Goal: Task Accomplishment & Management: Manage account settings

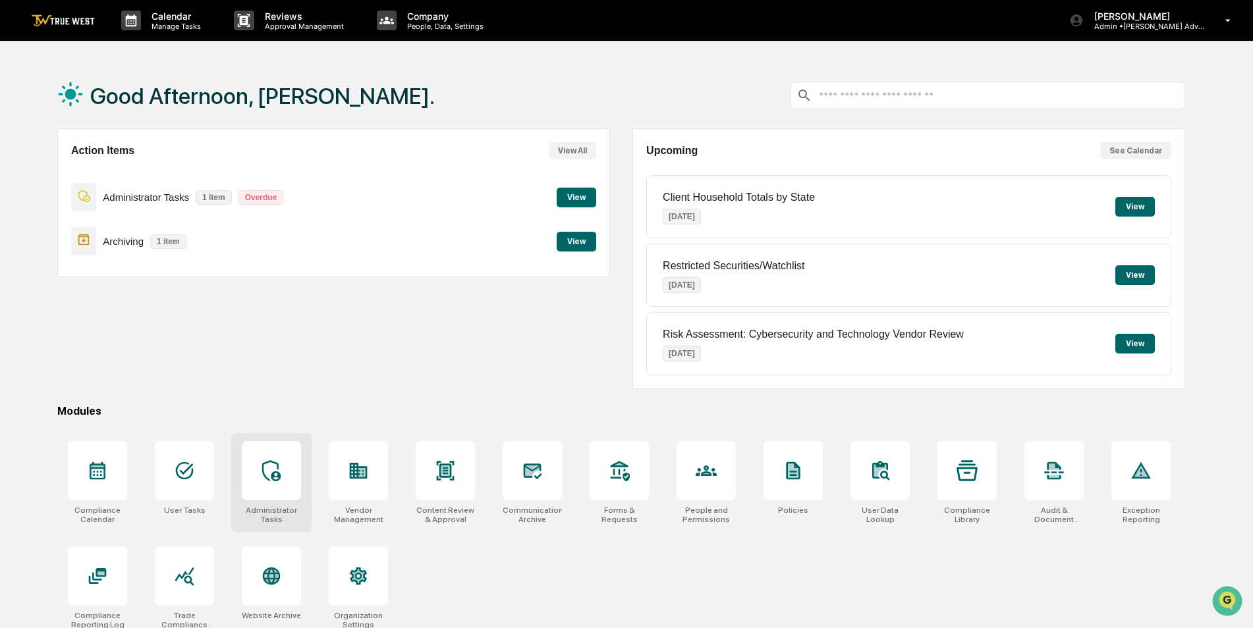
click at [272, 460] on icon at bounding box center [271, 470] width 21 height 21
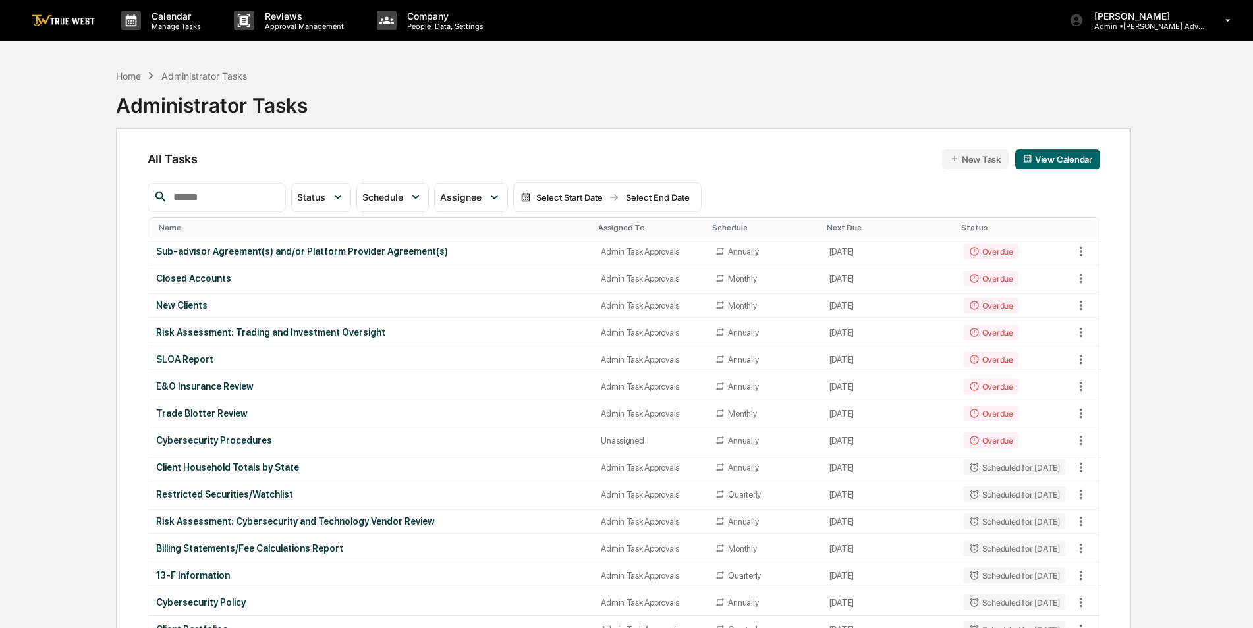
click at [219, 198] on input "text" at bounding box center [224, 197] width 112 height 17
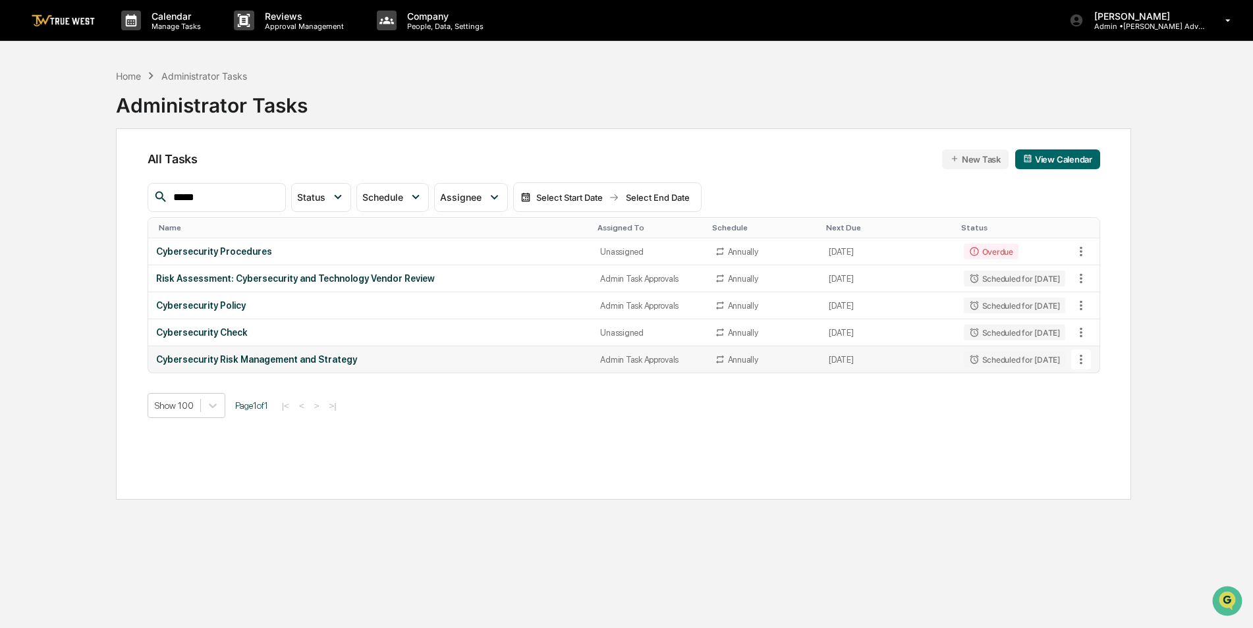
click at [1082, 358] on icon at bounding box center [1081, 359] width 14 height 14
click at [1096, 435] on img at bounding box center [1093, 432] width 11 height 11
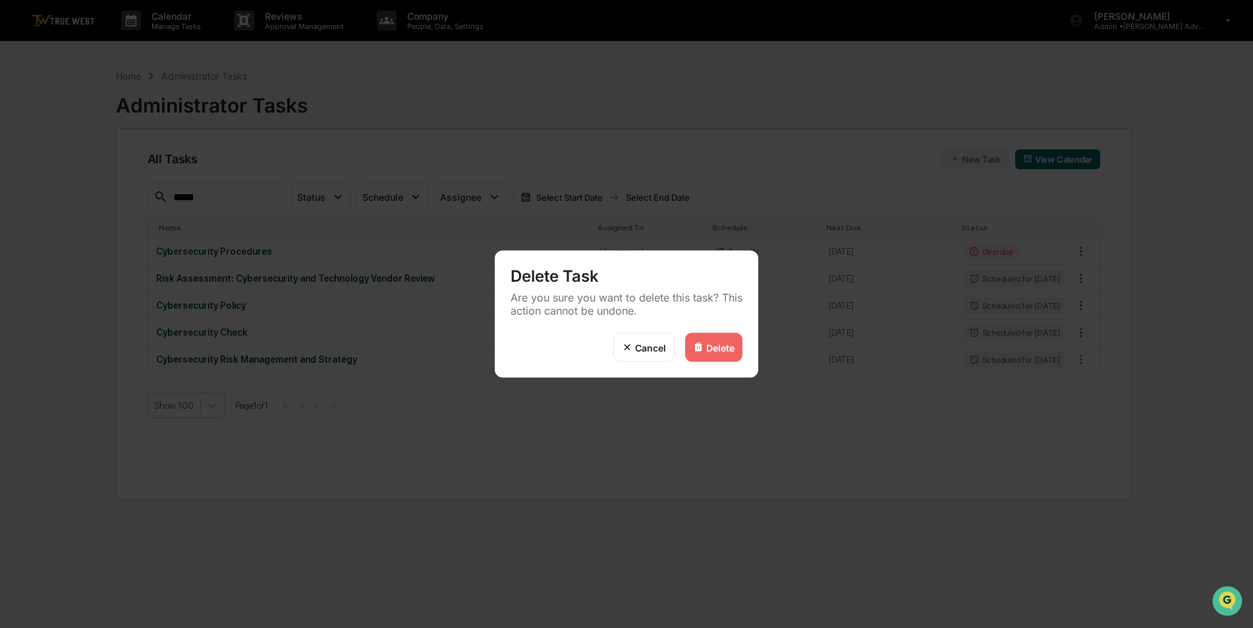
click at [719, 350] on div "Delete" at bounding box center [720, 347] width 28 height 11
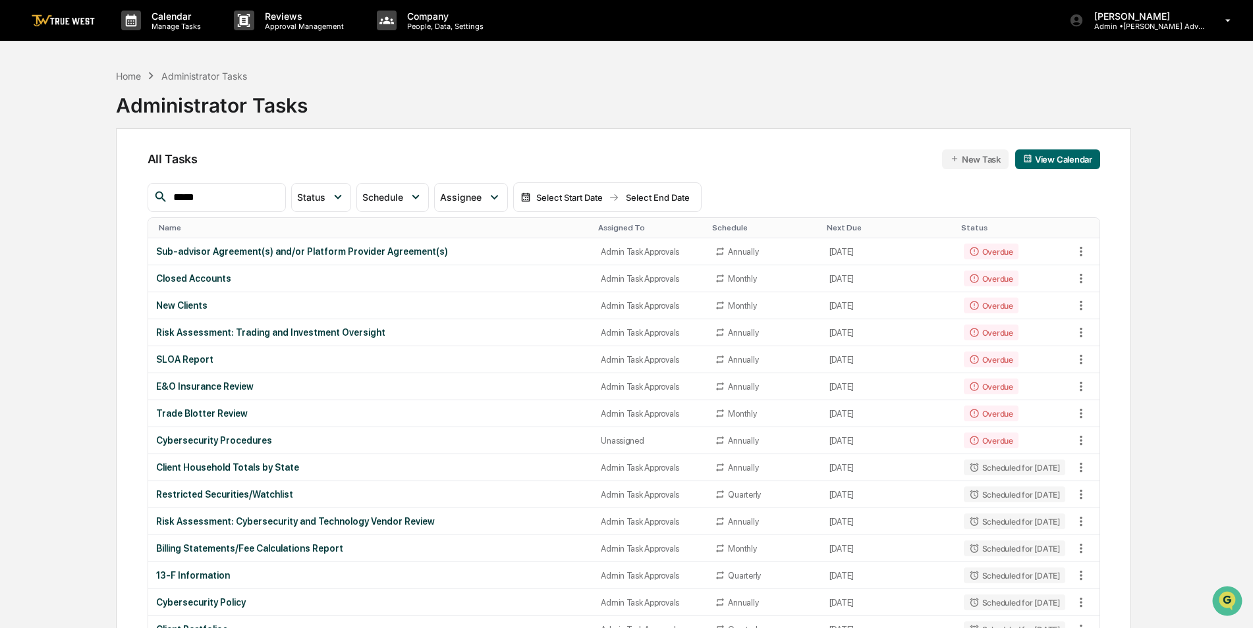
click at [239, 202] on input "*****" at bounding box center [224, 197] width 112 height 17
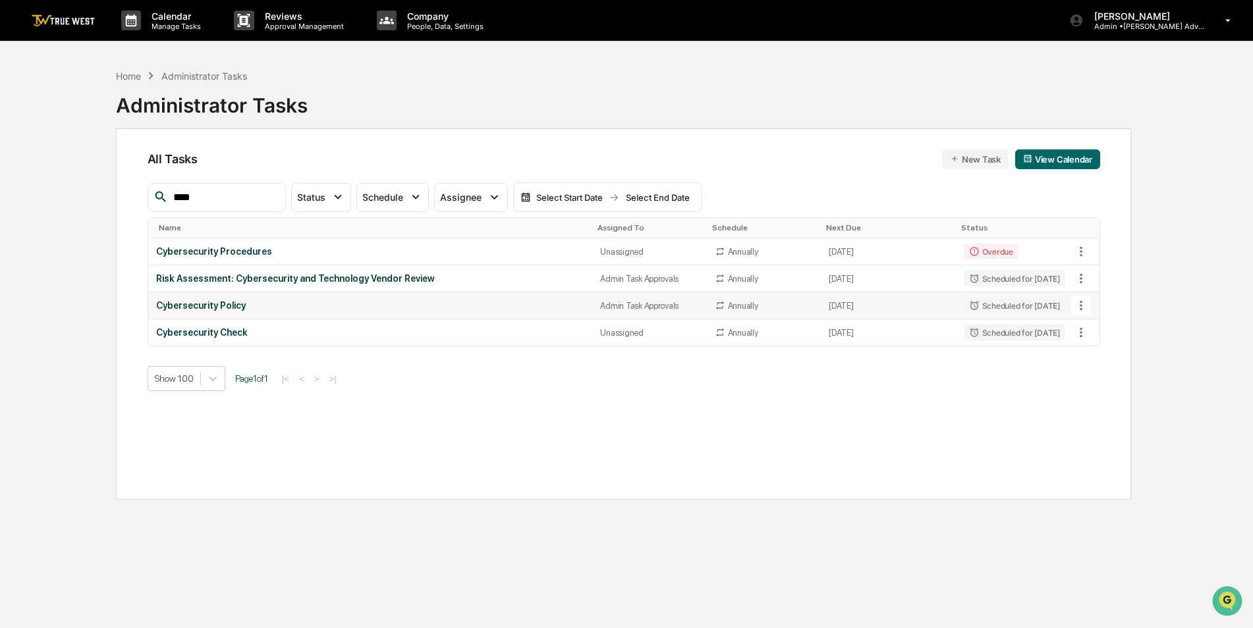
type input "****"
click at [1082, 299] on icon at bounding box center [1081, 305] width 14 height 14
click at [1097, 374] on img at bounding box center [1093, 378] width 11 height 11
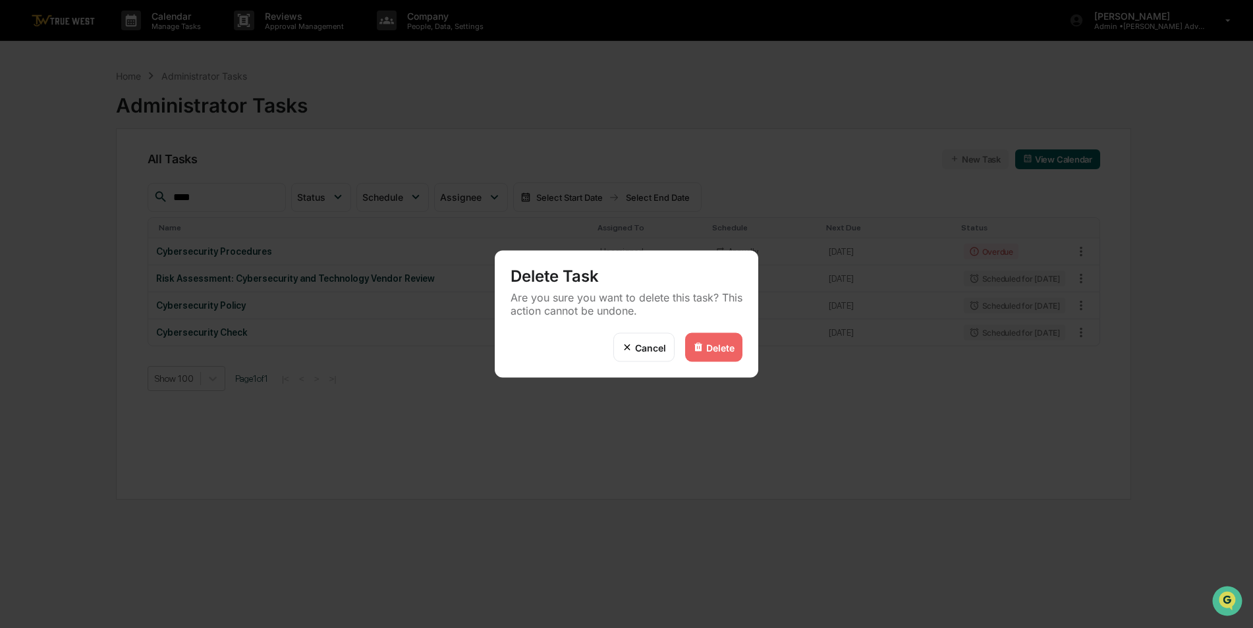
click at [714, 354] on div "Delete" at bounding box center [713, 347] width 57 height 29
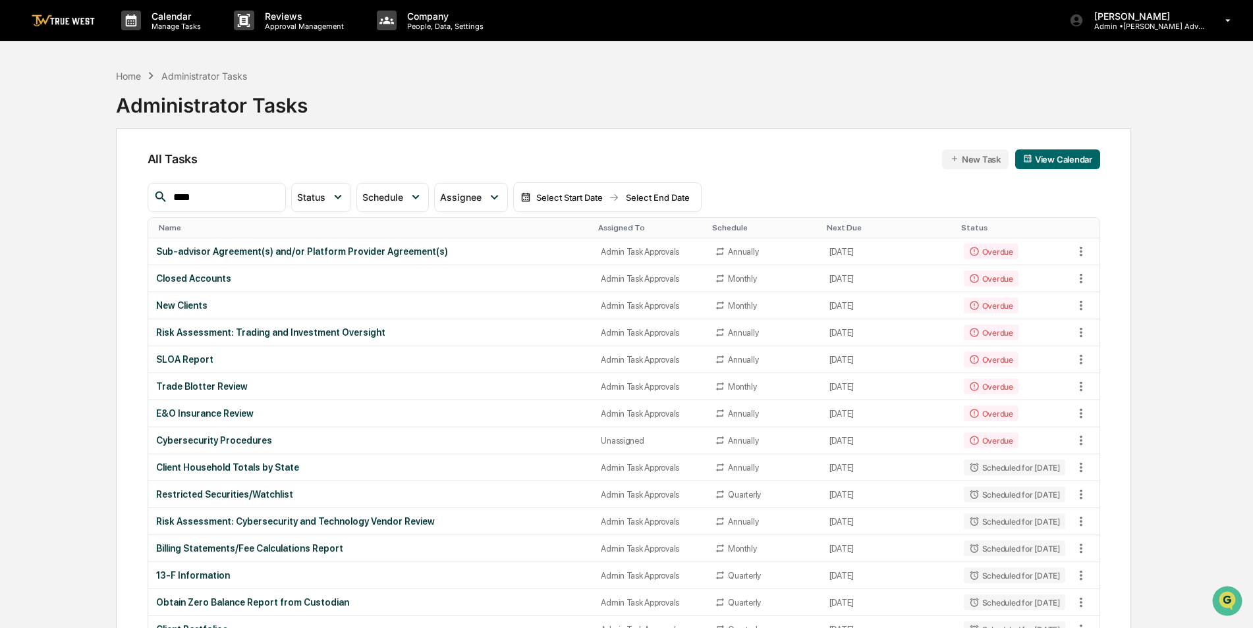
click at [625, 225] on div "Assigned To" at bounding box center [649, 227] width 103 height 9
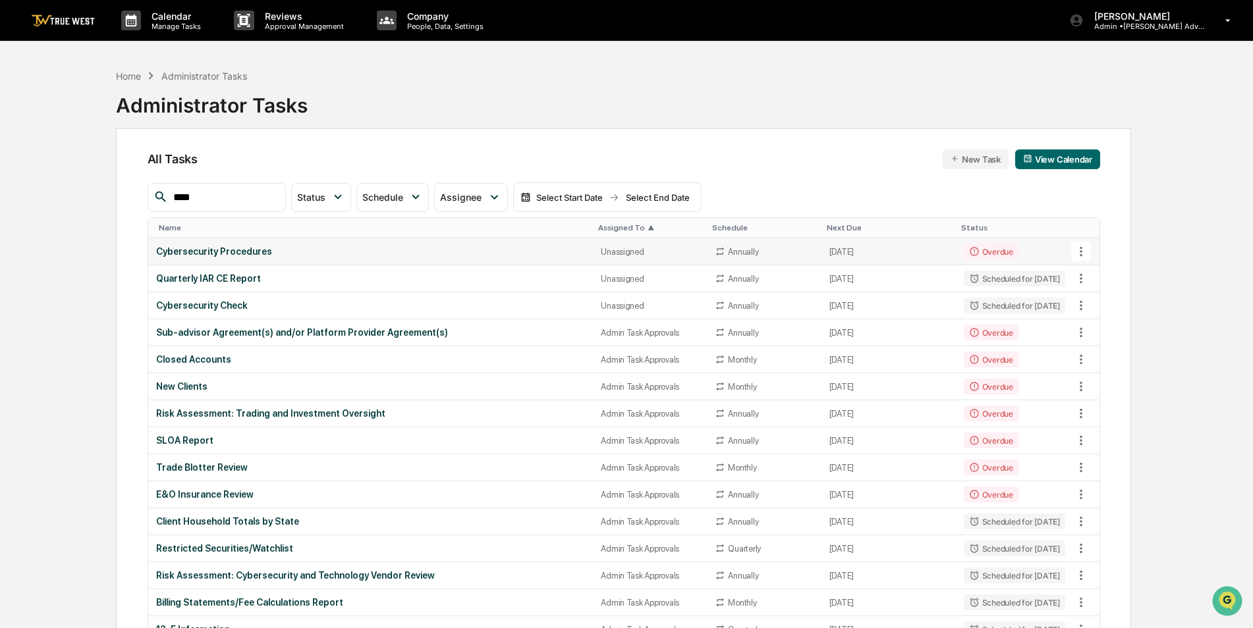
click at [356, 252] on div "Cybersecurity Procedures" at bounding box center [371, 251] width 430 height 11
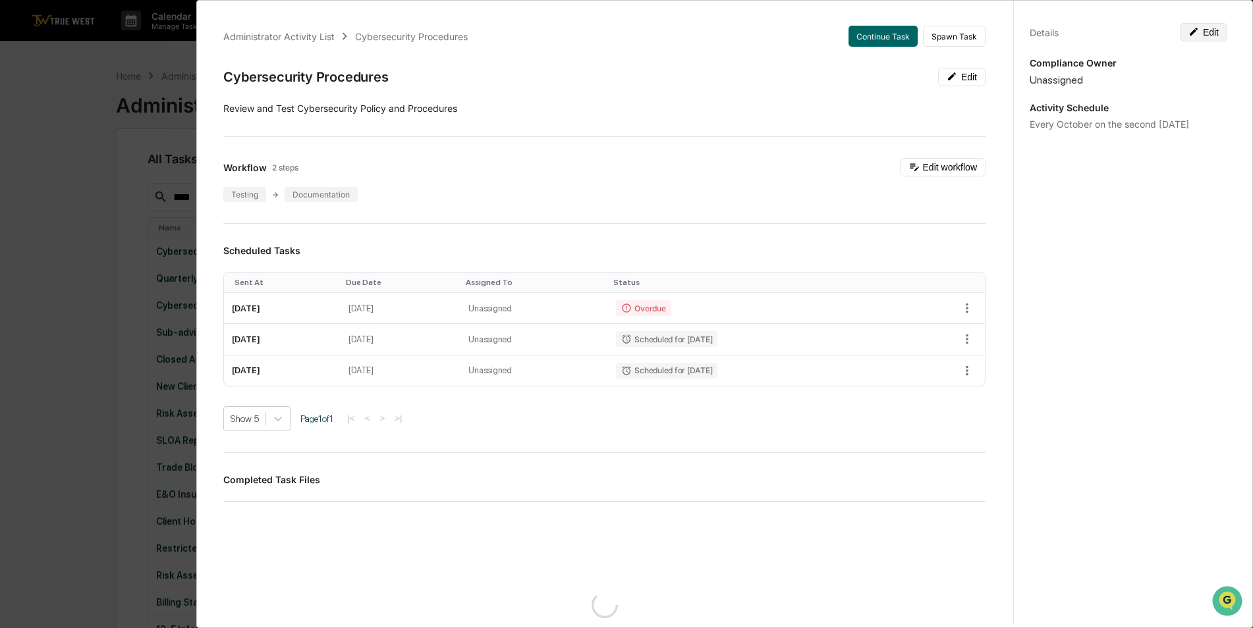
click at [1201, 30] on button "Edit" at bounding box center [1203, 32] width 47 height 18
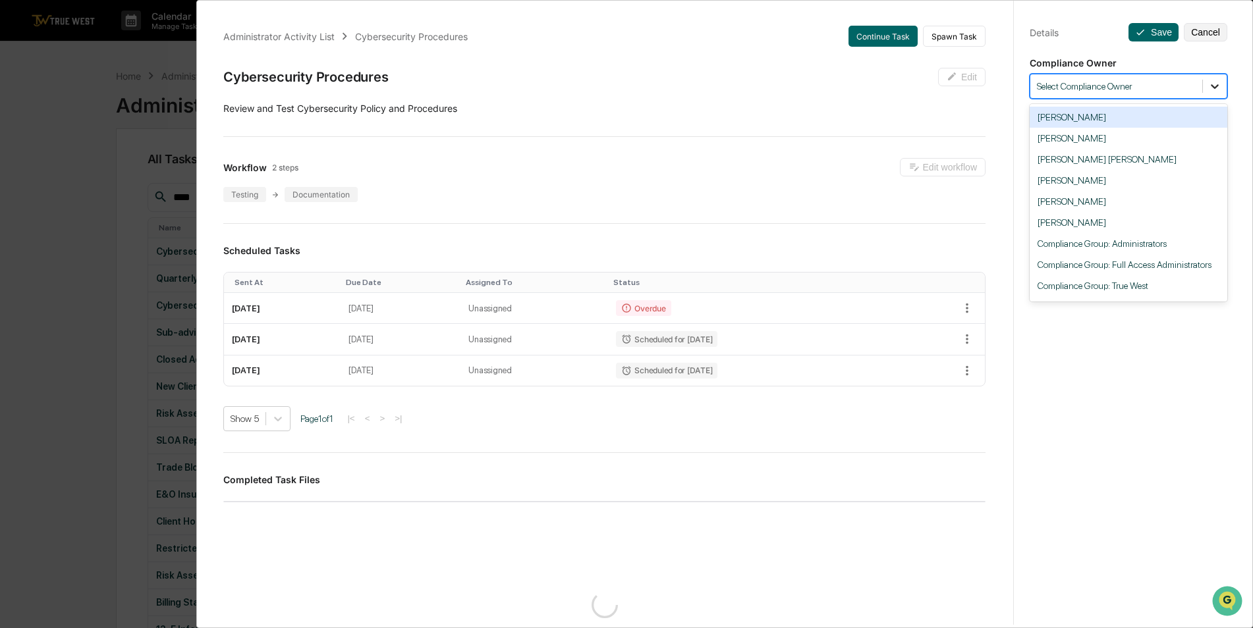
click at [1210, 80] on icon at bounding box center [1214, 86] width 13 height 13
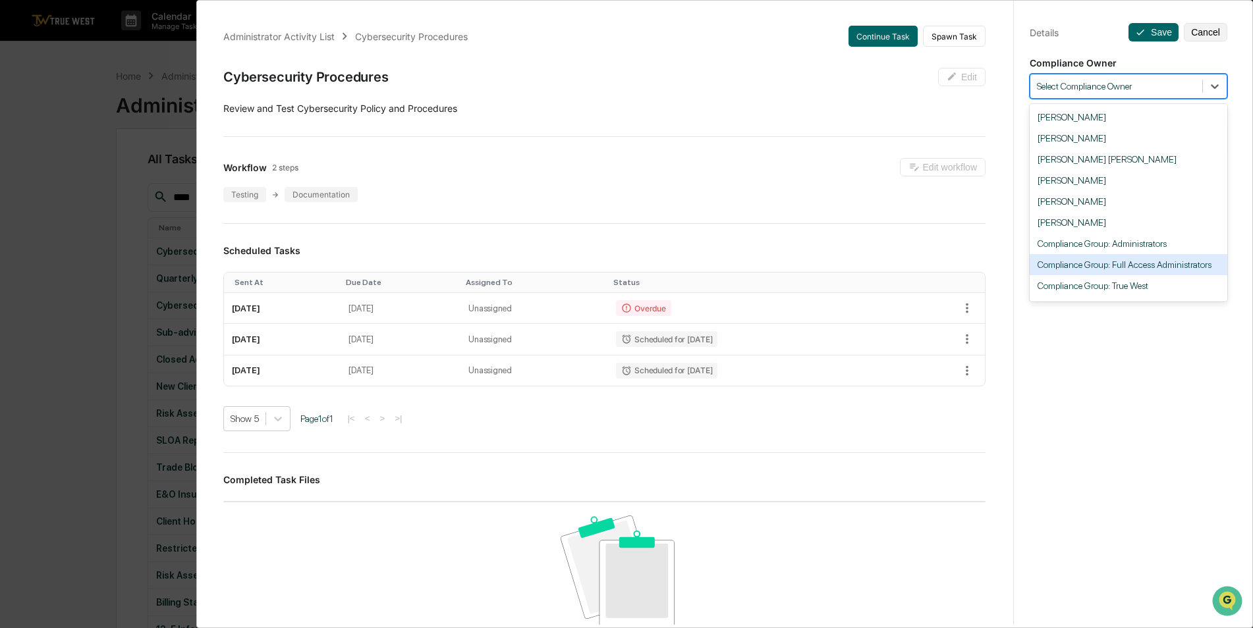
click at [80, 201] on div "Administrator Activity List Cybersecurity Procedures Continue Task Spawn Task C…" at bounding box center [626, 314] width 1253 height 628
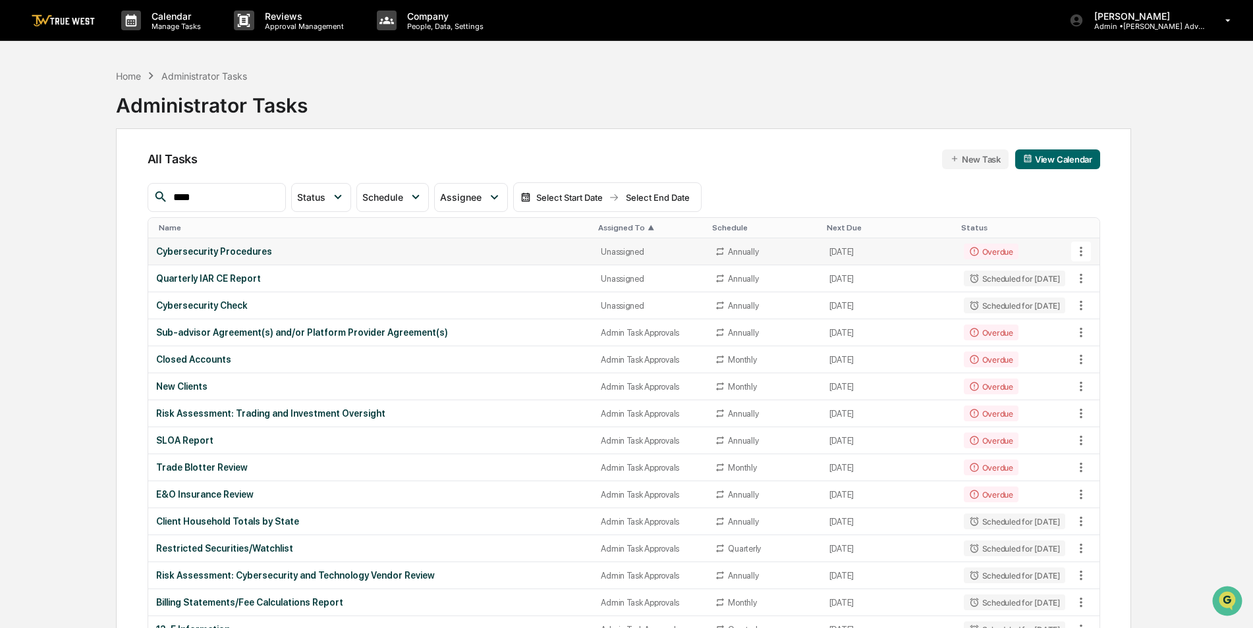
click at [601, 250] on div "Unassigned" at bounding box center [650, 252] width 98 height 10
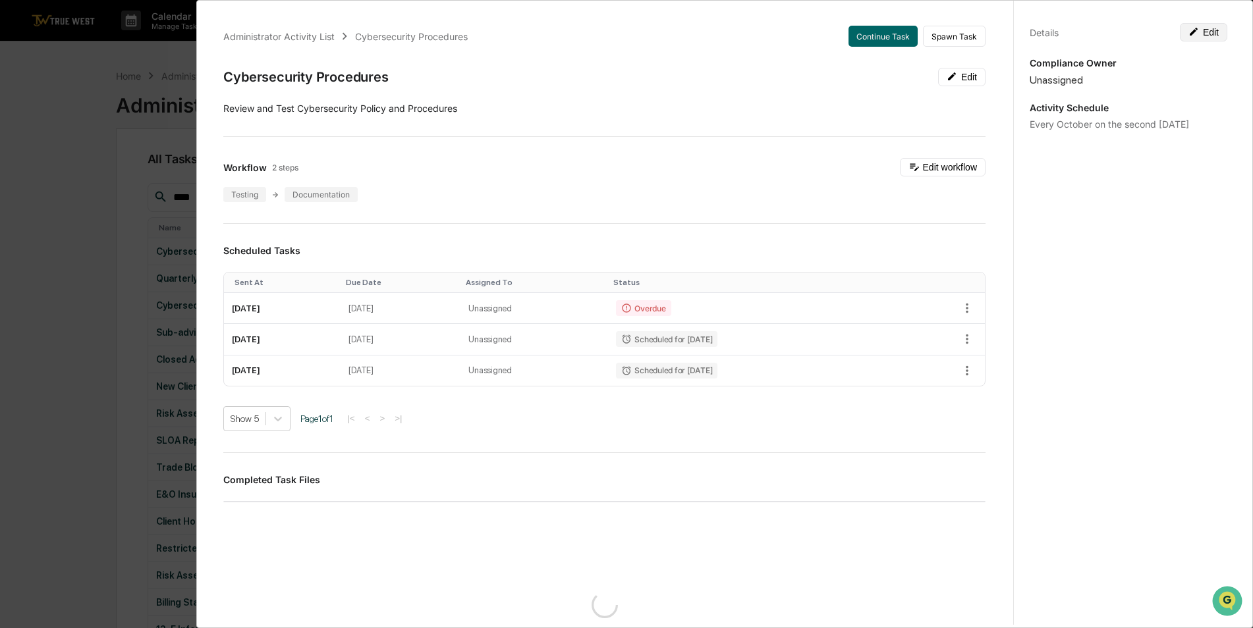
click at [1206, 32] on button "Edit" at bounding box center [1203, 32] width 47 height 18
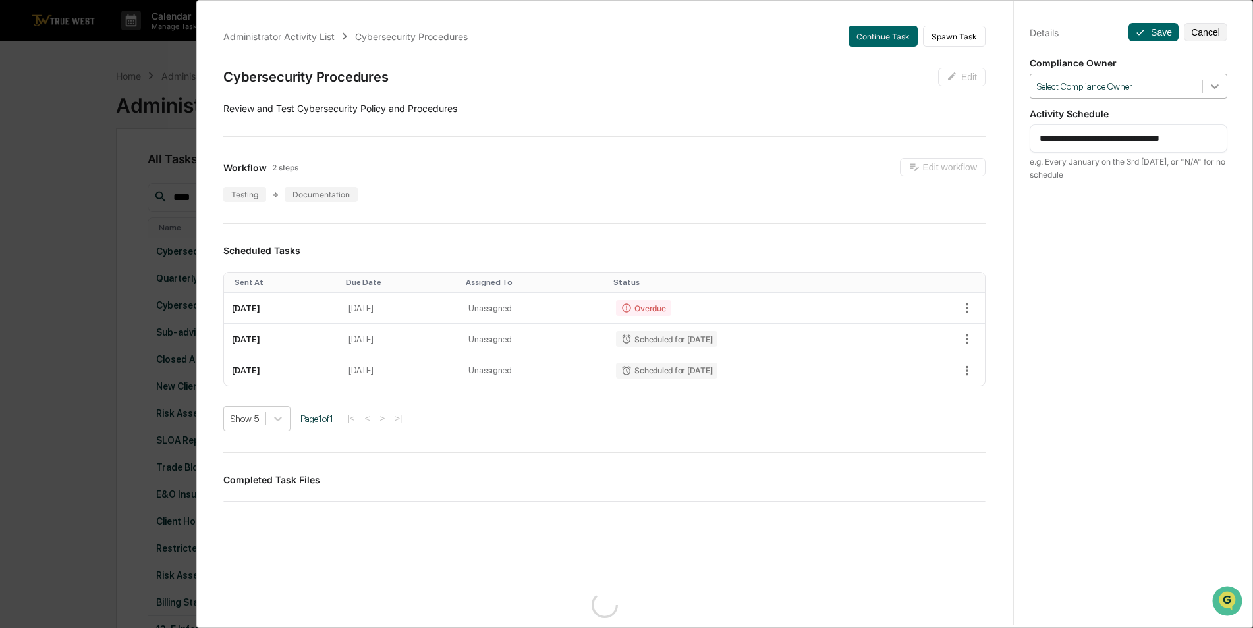
click at [1211, 87] on icon at bounding box center [1215, 86] width 8 height 5
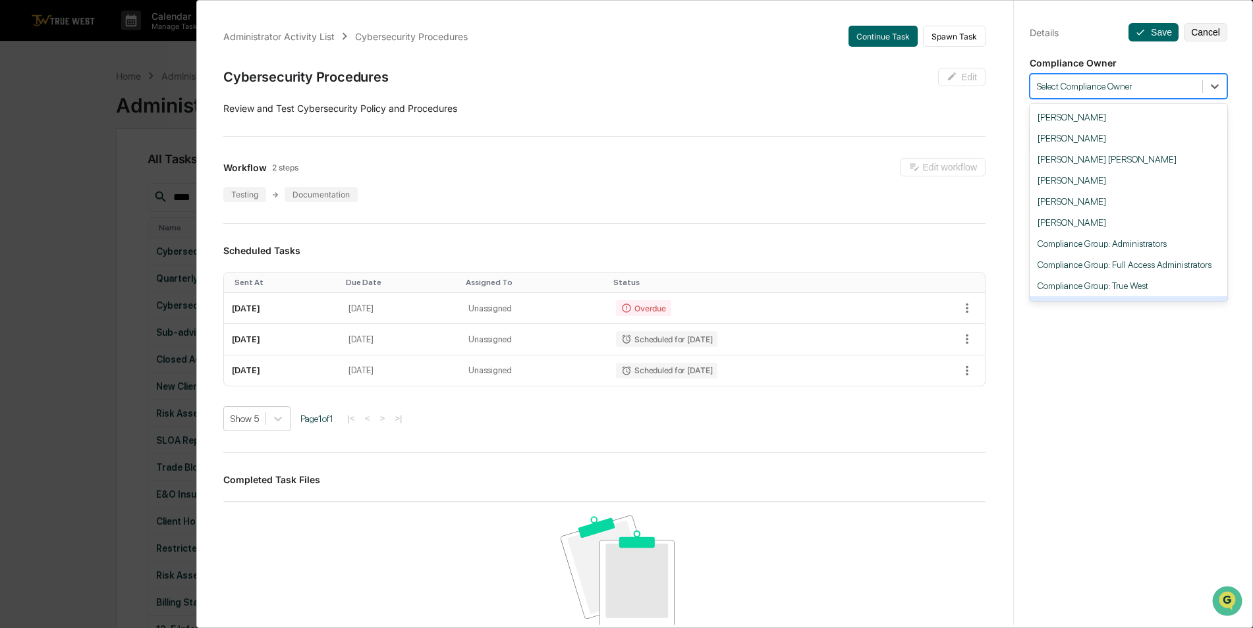
scroll to position [40, 0]
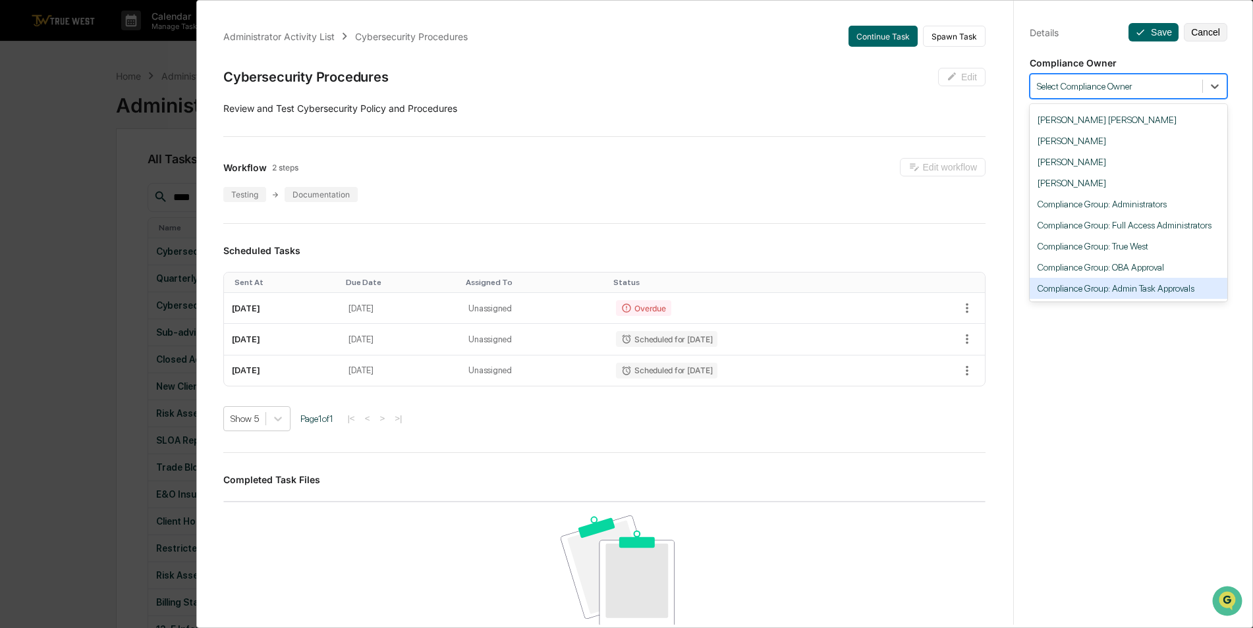
click at [1155, 287] on div "Compliance Group: Admin Task Approvals" at bounding box center [1129, 288] width 198 height 21
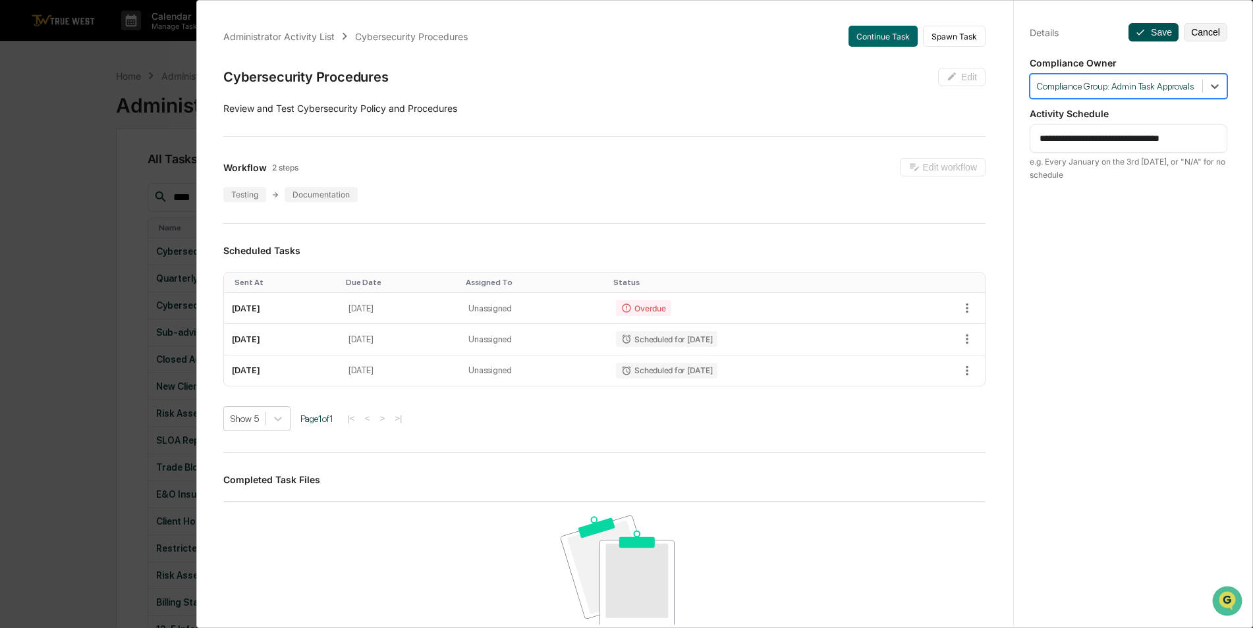
click at [1135, 36] on icon at bounding box center [1140, 32] width 11 height 11
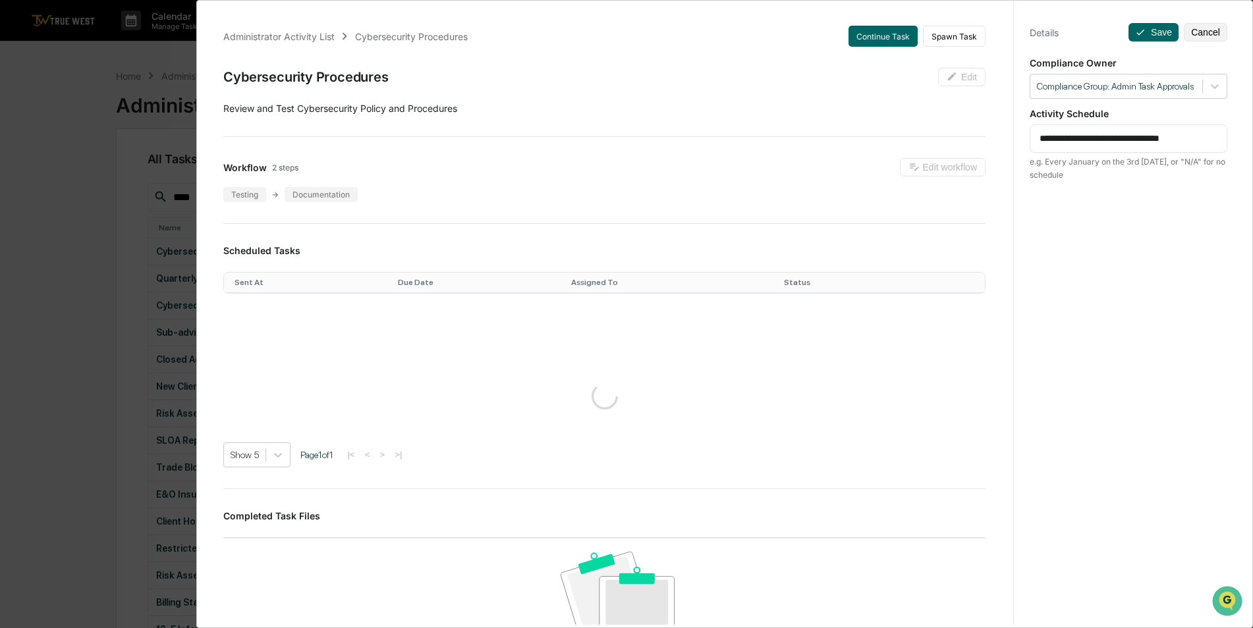
click at [64, 177] on div "**********" at bounding box center [626, 314] width 1253 height 628
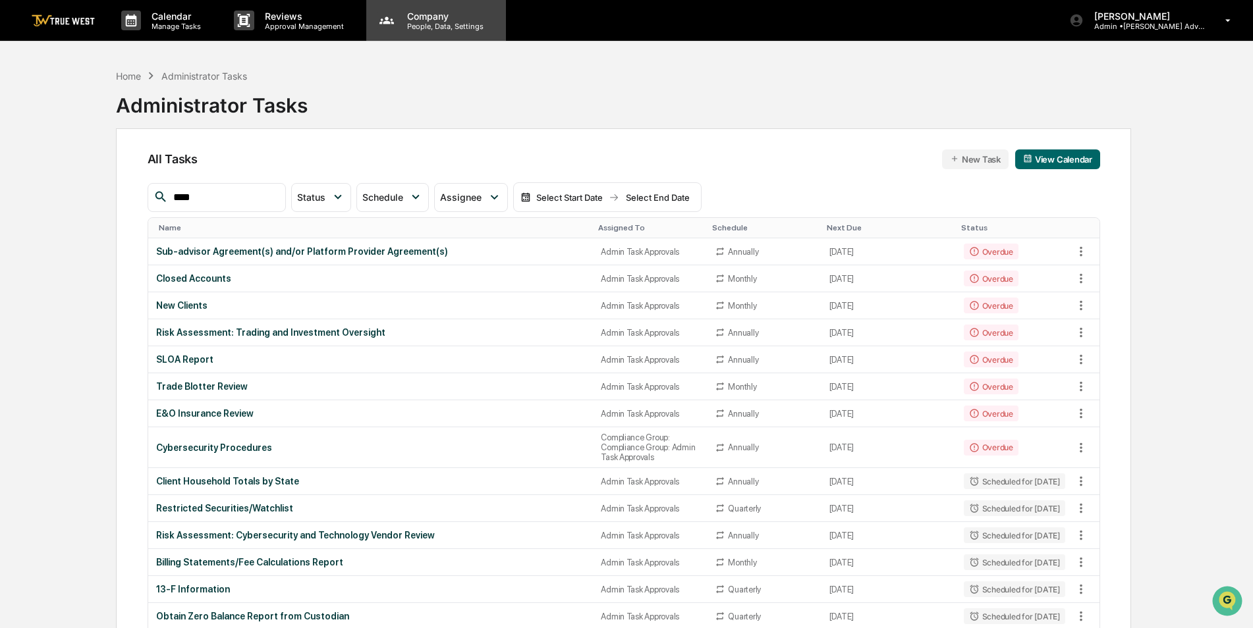
click at [460, 27] on p "People, Data, Settings" at bounding box center [444, 26] width 94 height 9
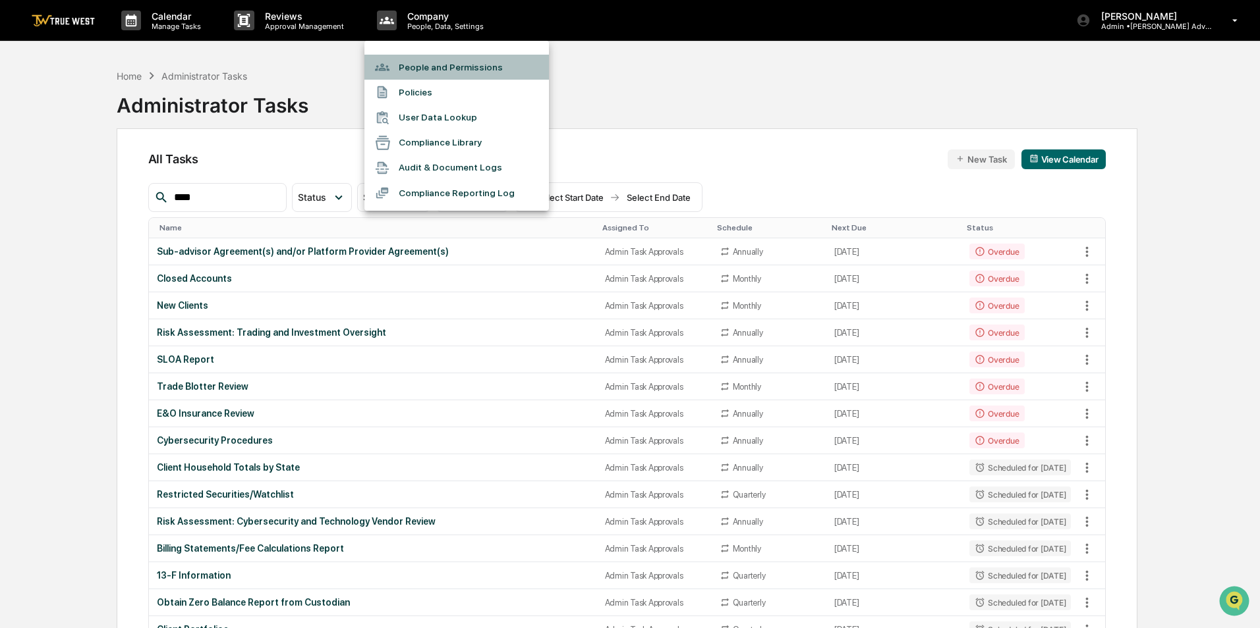
click at [440, 61] on li "People and Permissions" at bounding box center [456, 67] width 184 height 25
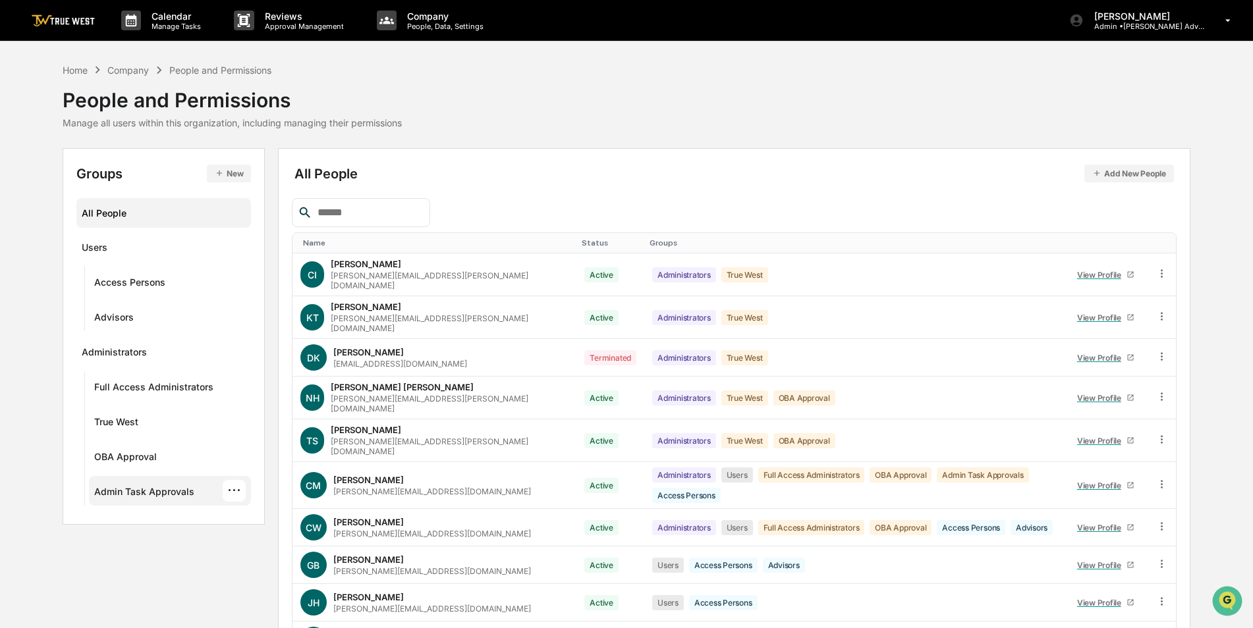
click at [150, 496] on div "Admin Task Approvals" at bounding box center [144, 494] width 100 height 16
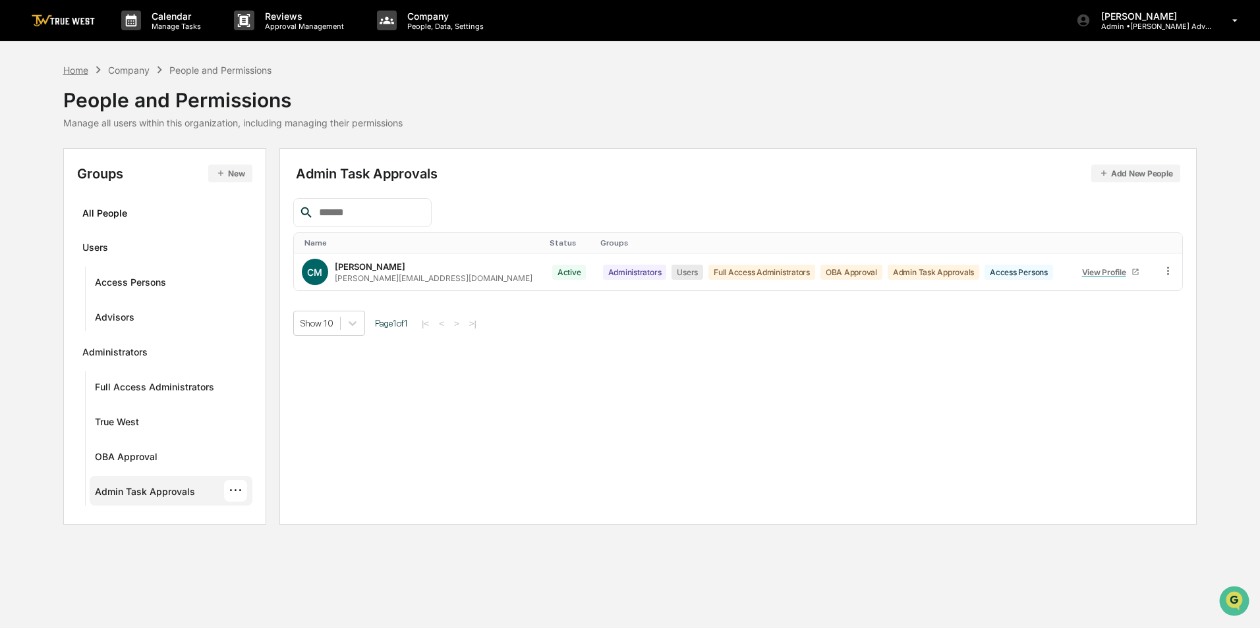
click at [75, 70] on div "Home" at bounding box center [75, 70] width 25 height 11
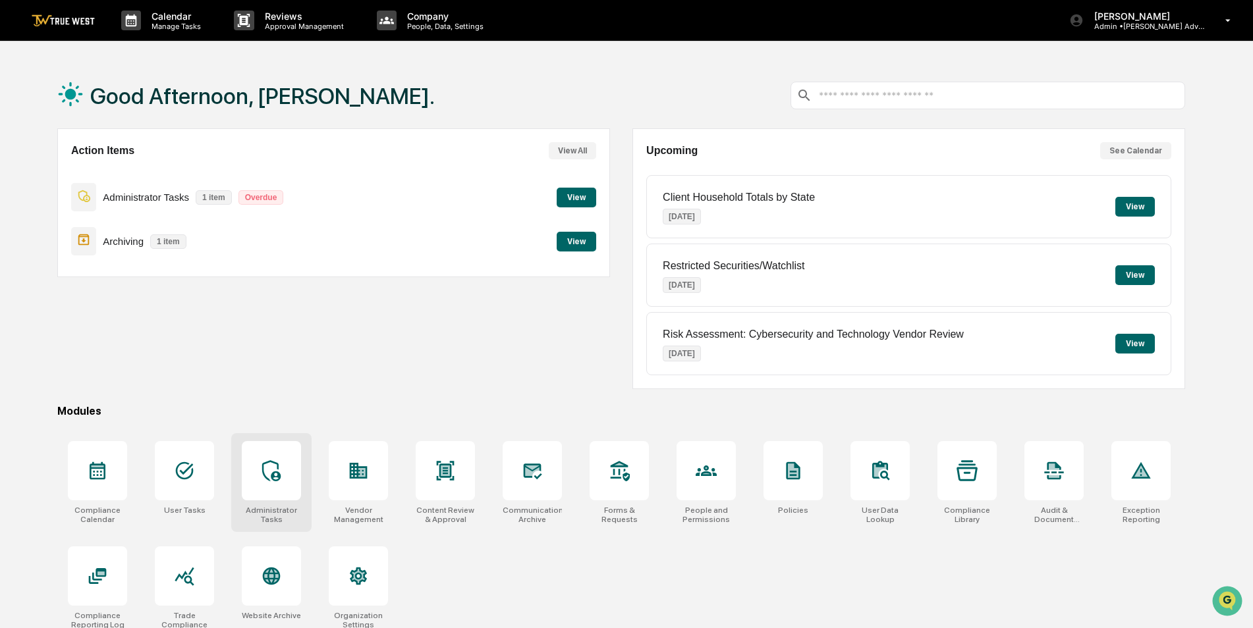
click at [276, 455] on div at bounding box center [271, 470] width 59 height 59
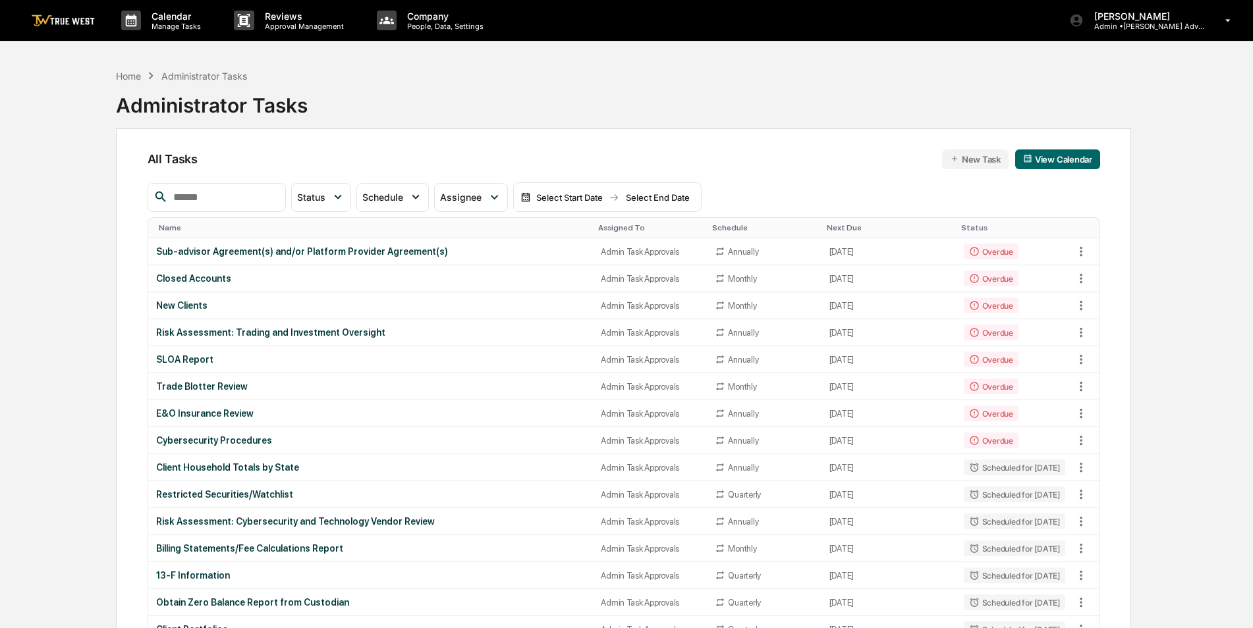
click at [614, 229] on div "Assigned To" at bounding box center [649, 227] width 103 height 9
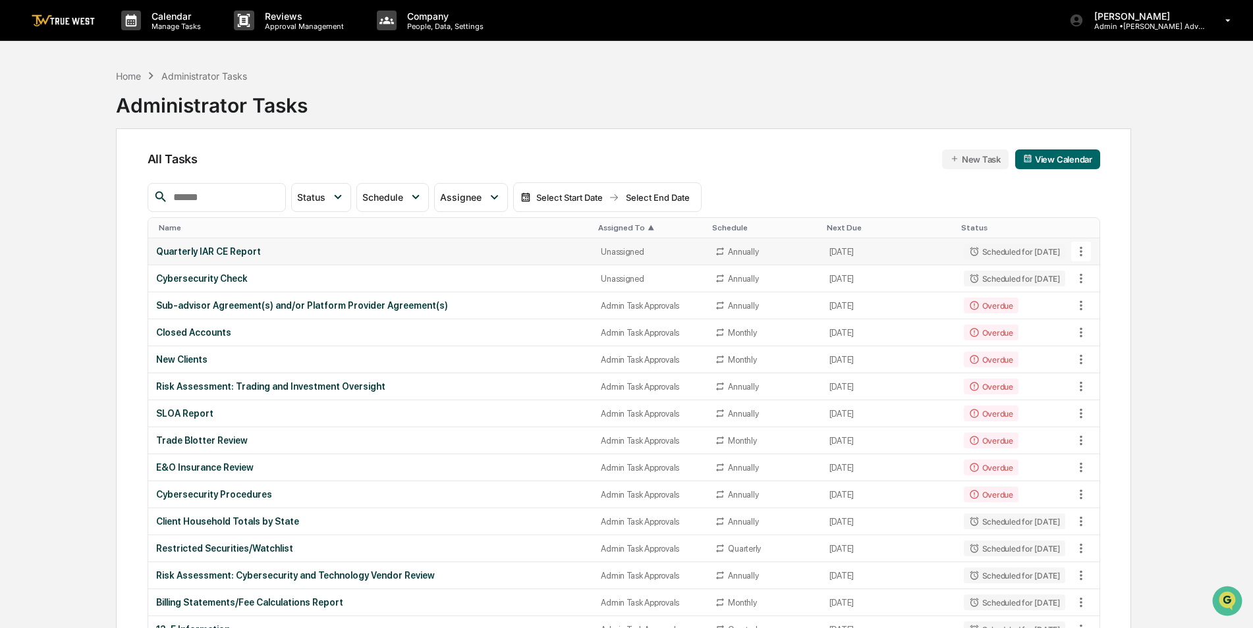
click at [468, 246] on td "Quarterly IAR CE Report" at bounding box center [370, 251] width 445 height 27
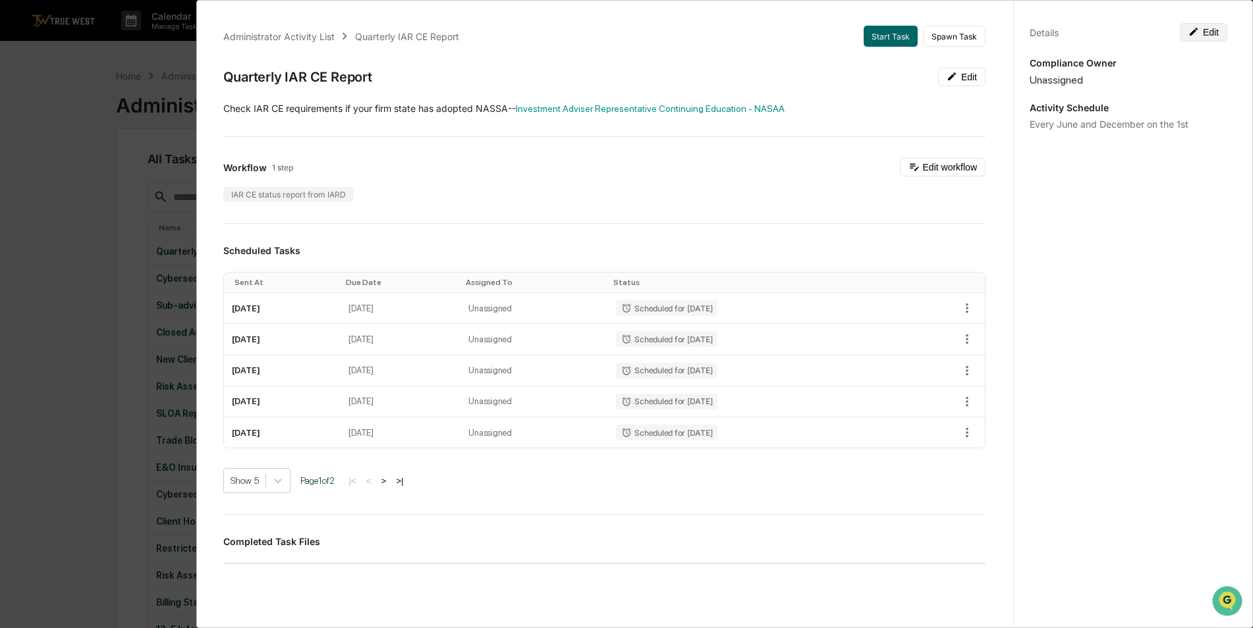
click at [1204, 37] on button "Edit" at bounding box center [1203, 32] width 47 height 18
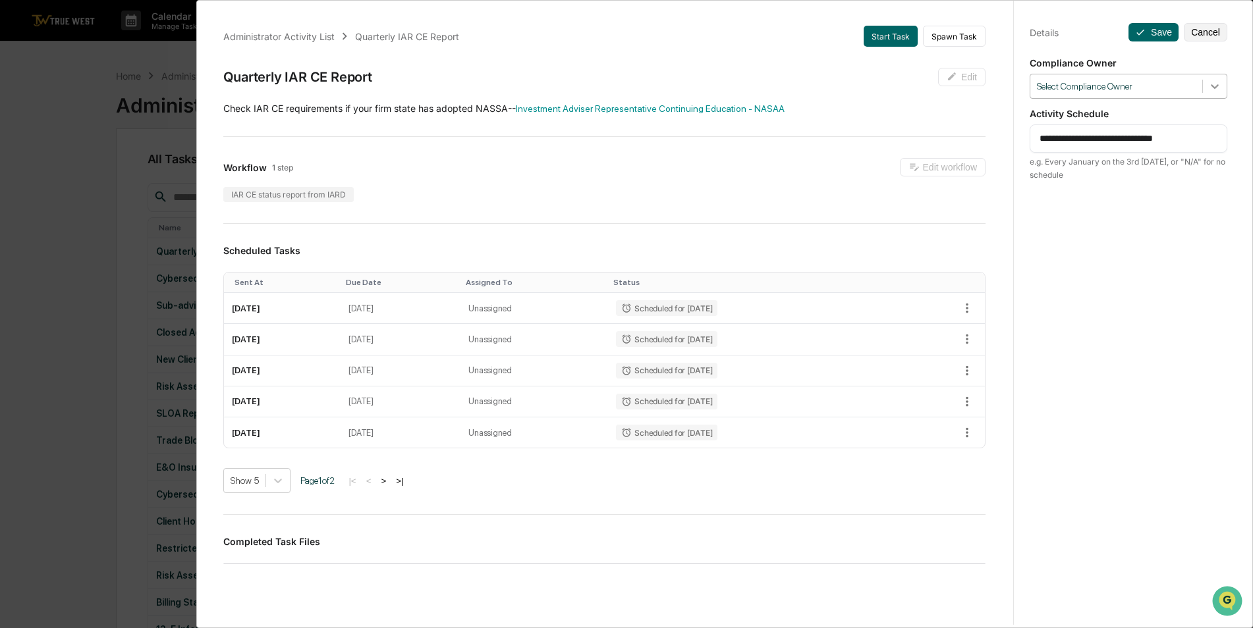
click at [1215, 96] on div at bounding box center [1215, 86] width 24 height 24
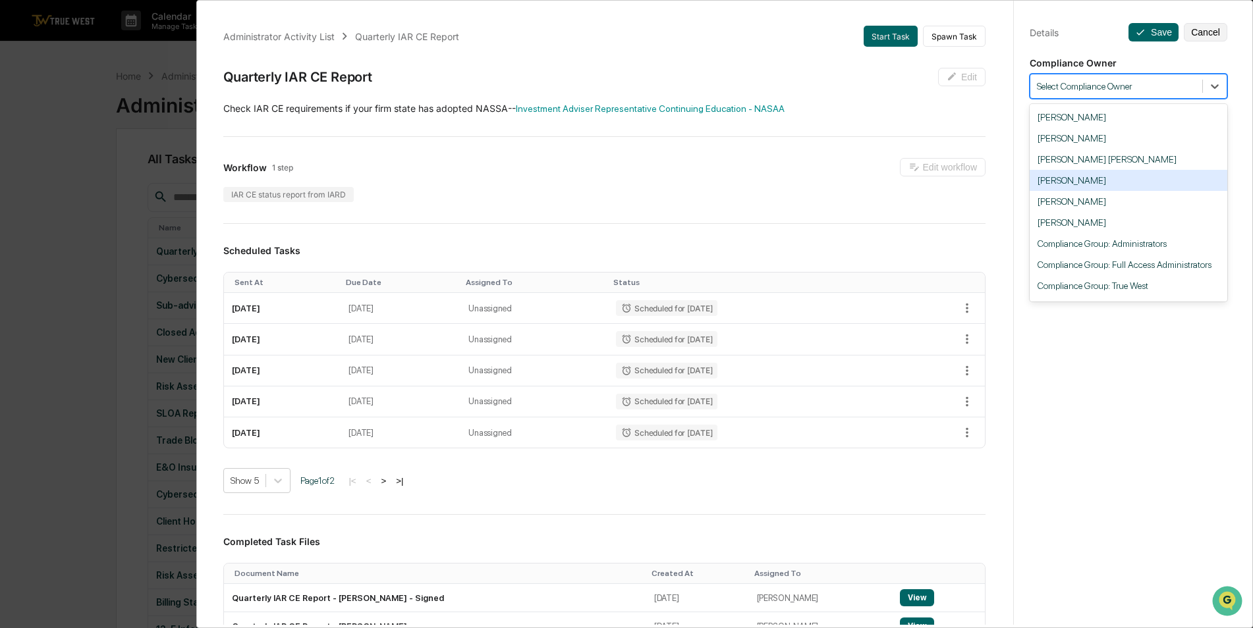
scroll to position [40, 0]
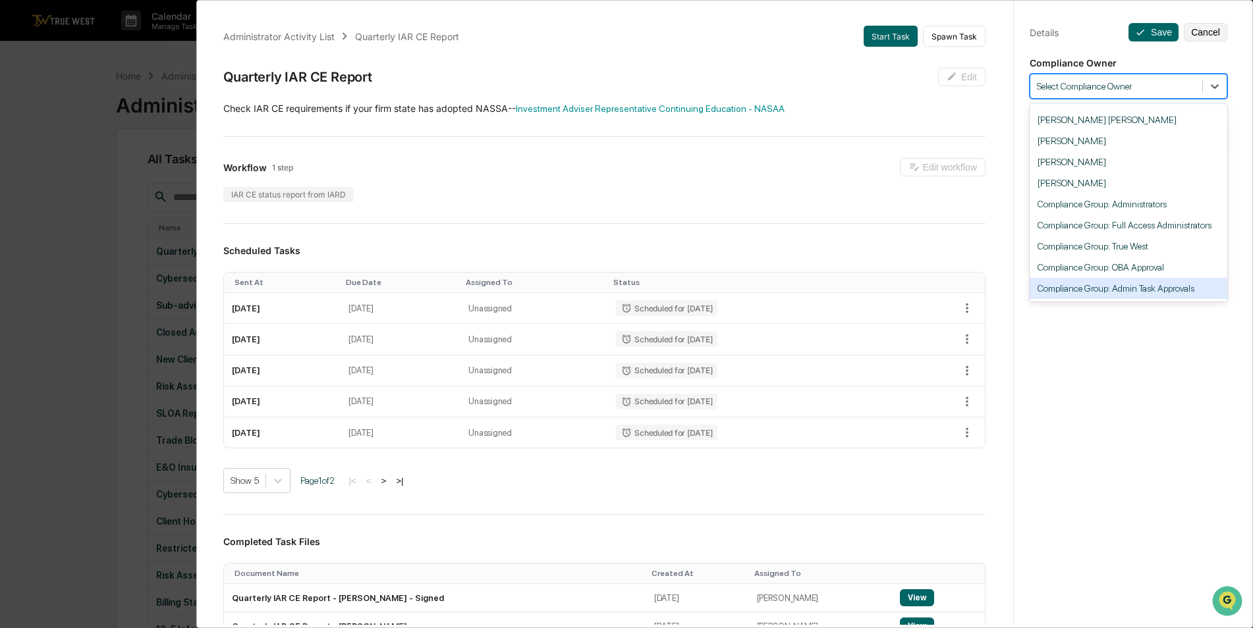
click at [1167, 289] on div "Compliance Group: Admin Task Approvals" at bounding box center [1129, 288] width 198 height 21
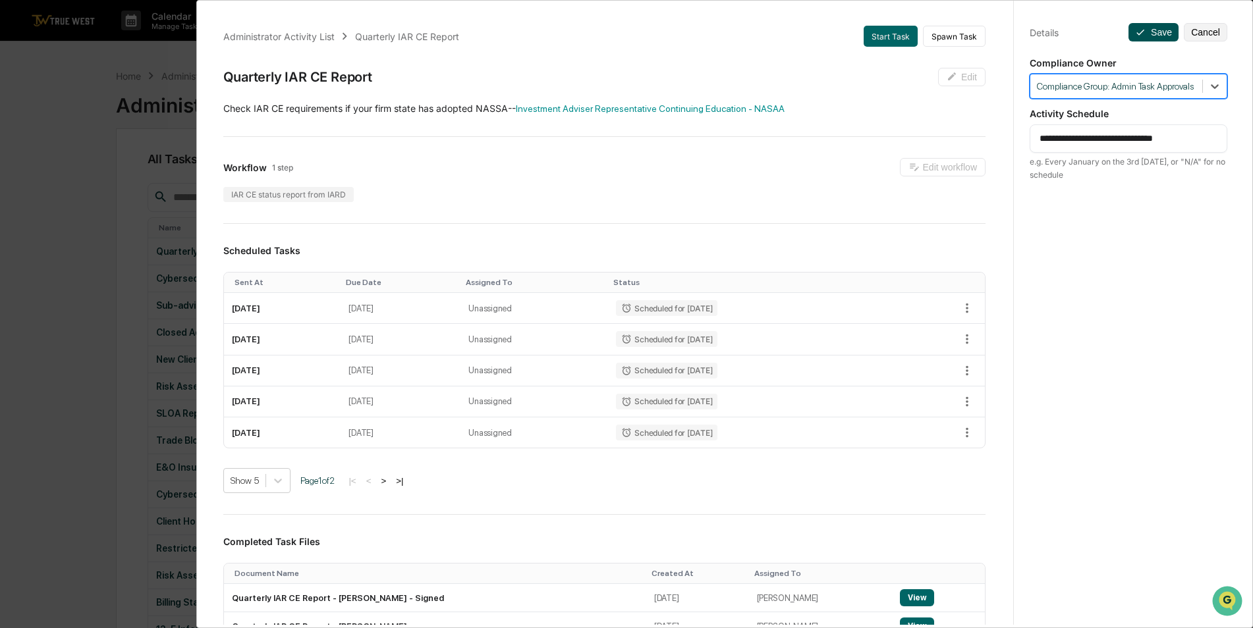
click at [1152, 34] on button "Save" at bounding box center [1153, 32] width 50 height 18
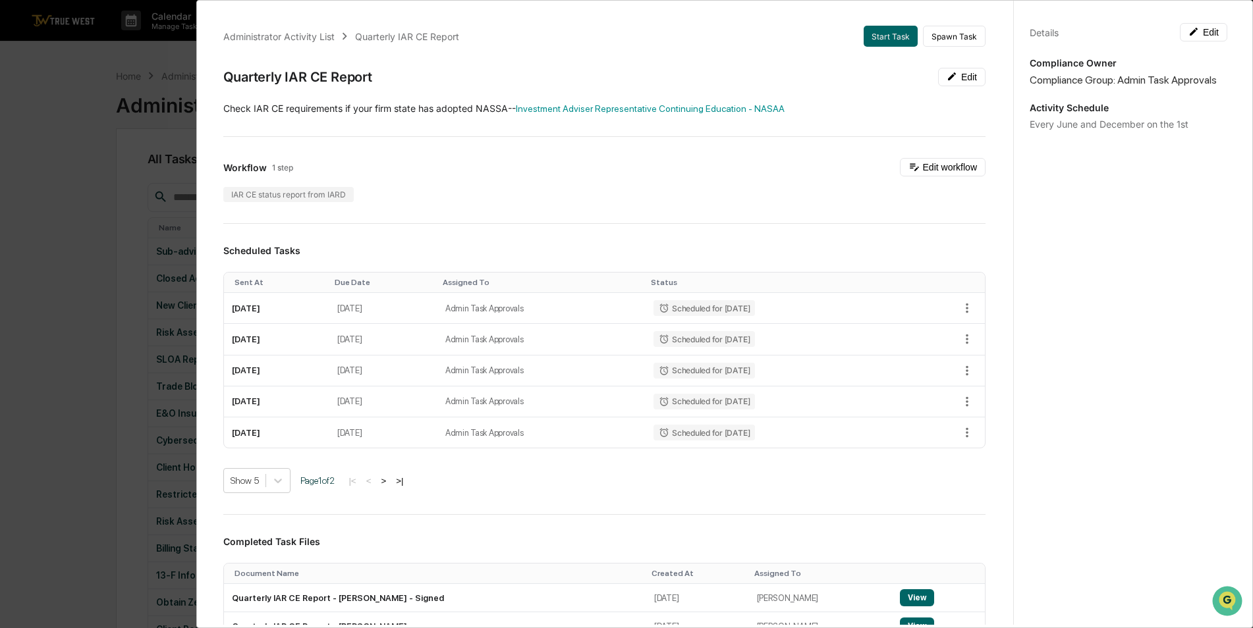
click at [73, 158] on div "Administrator Activity List Quarterly IAR CE Report Start Task Spawn Task Quart…" at bounding box center [626, 314] width 1253 height 628
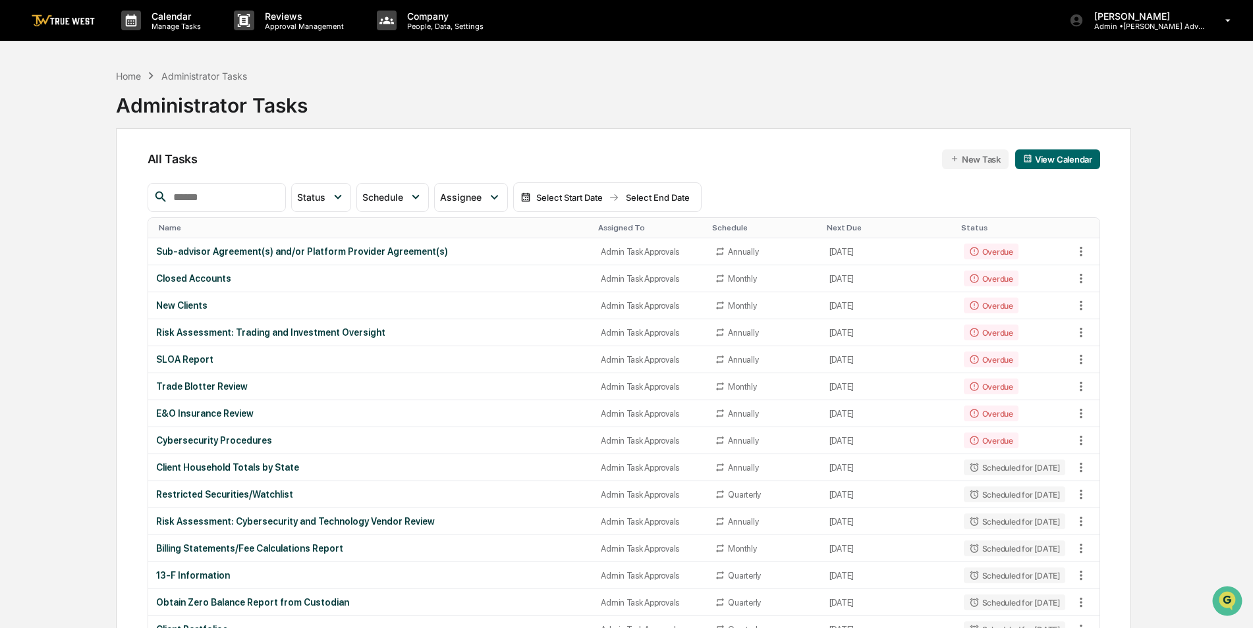
click at [598, 231] on div "Assigned To" at bounding box center [649, 227] width 103 height 9
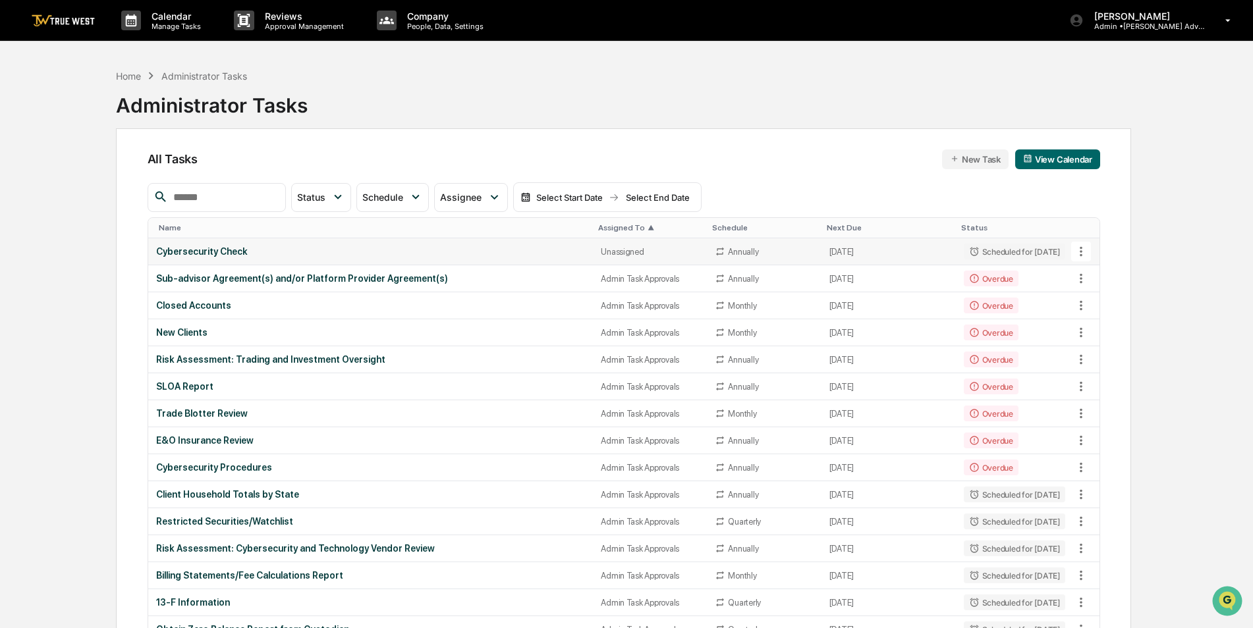
click at [601, 250] on div "Unassigned" at bounding box center [650, 252] width 98 height 10
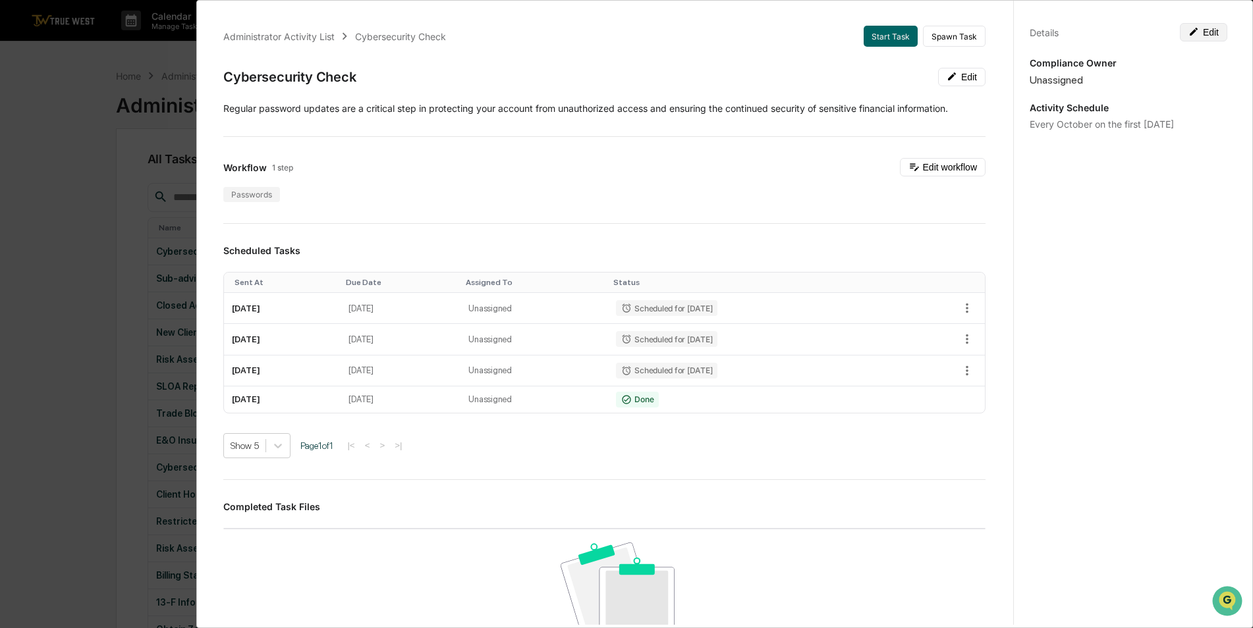
click at [1203, 34] on button "Edit" at bounding box center [1203, 32] width 47 height 18
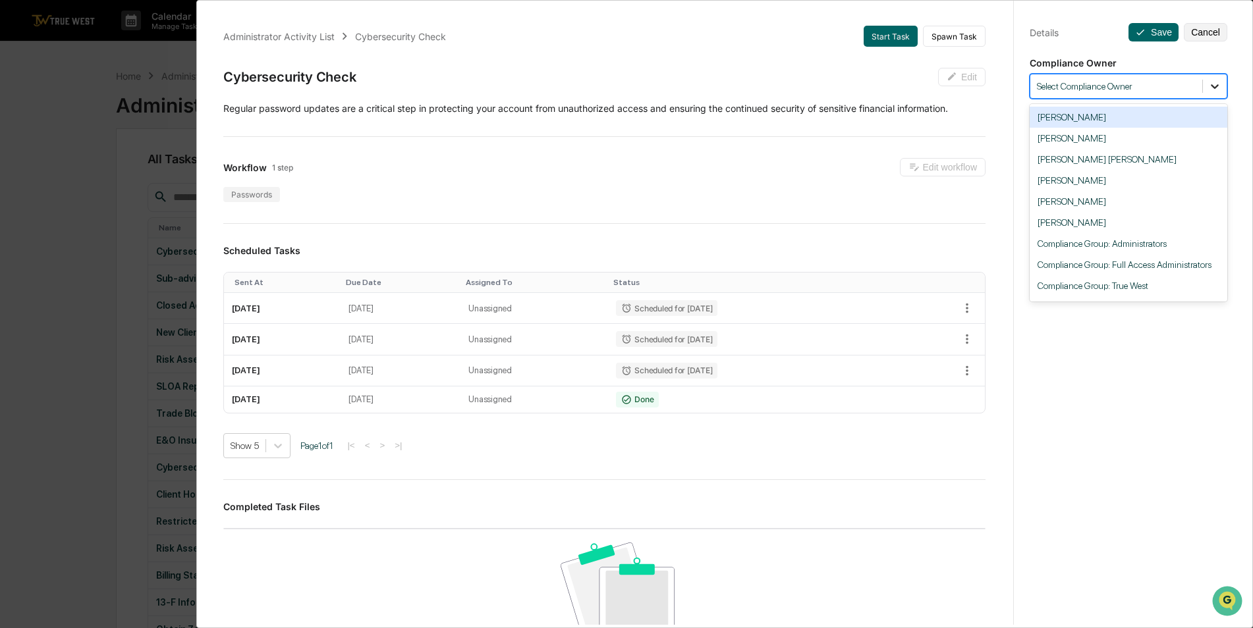
click at [1215, 82] on div at bounding box center [1215, 86] width 24 height 24
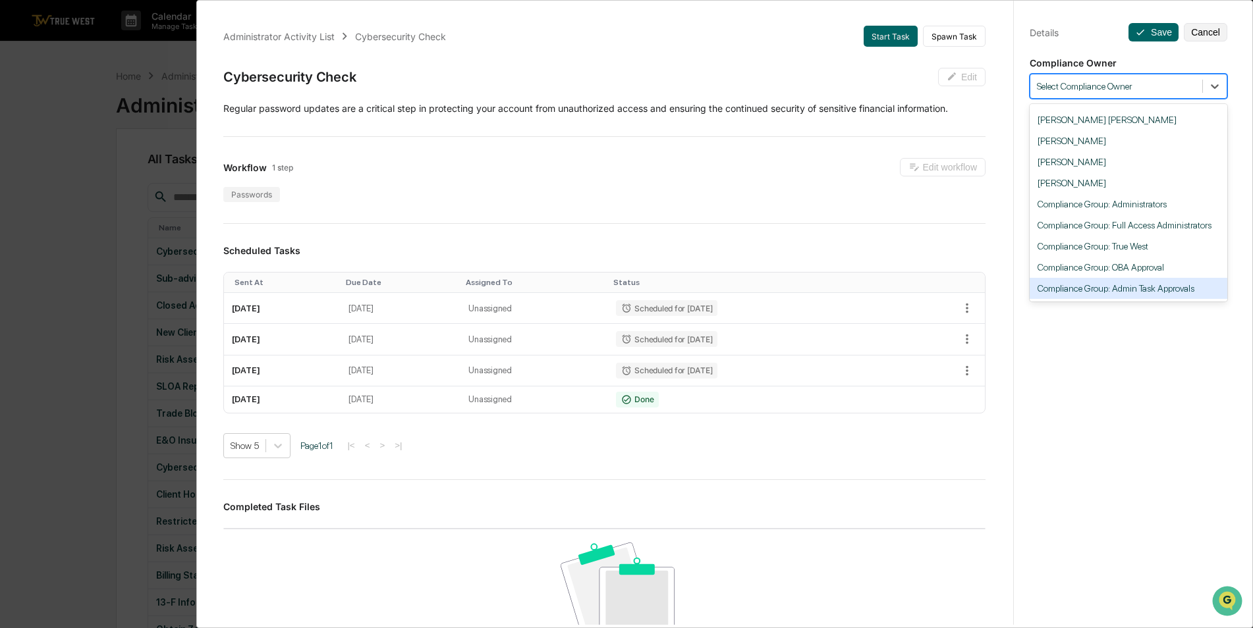
click at [1180, 286] on div "Compliance Group: Admin Task Approvals" at bounding box center [1129, 288] width 198 height 21
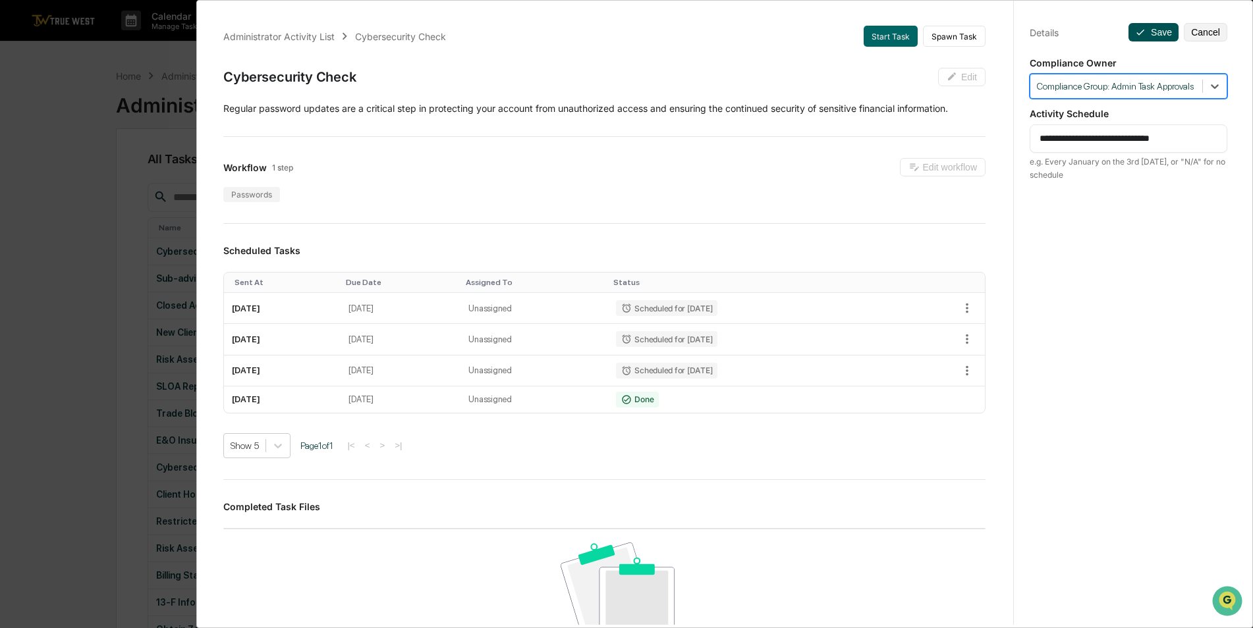
click at [1148, 34] on button "Save" at bounding box center [1153, 32] width 50 height 18
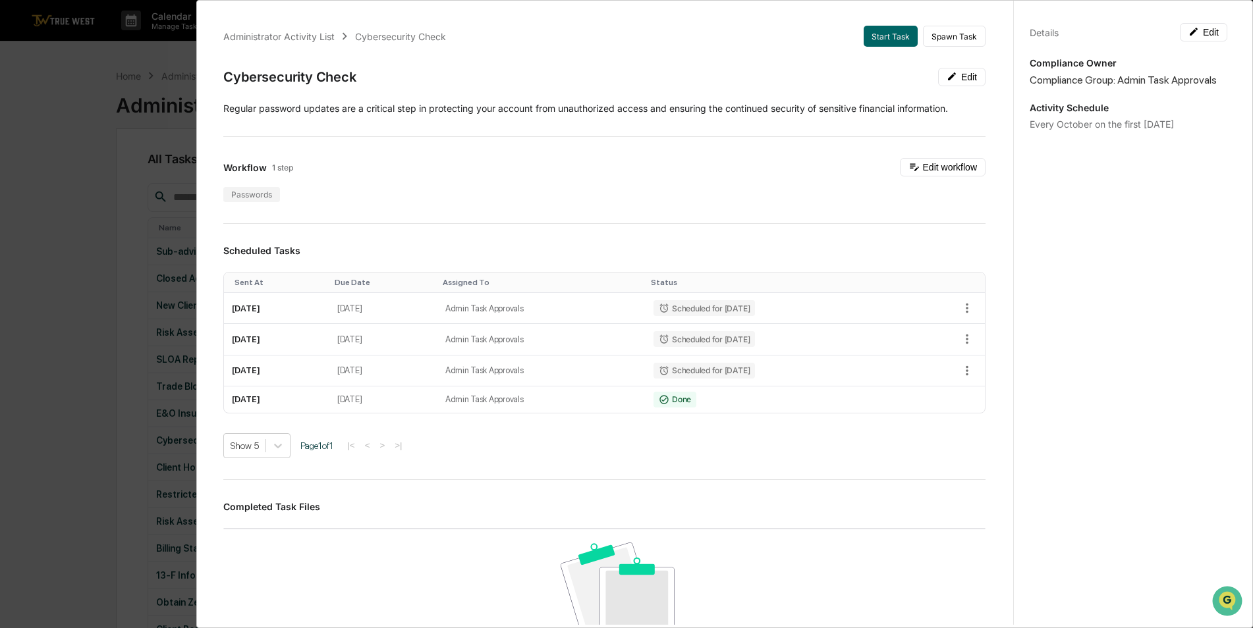
click at [40, 148] on div "Administrator Activity List Cybersecurity Check Start Task Spawn Task Cybersecu…" at bounding box center [626, 314] width 1253 height 628
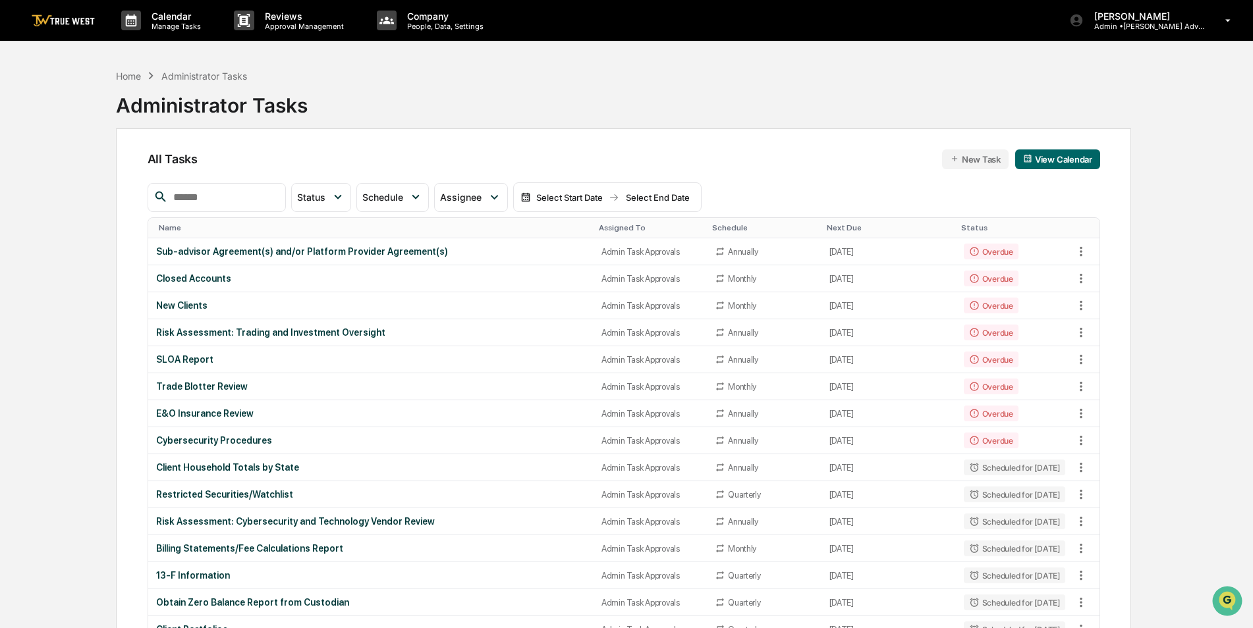
click at [599, 227] on div "Assigned To" at bounding box center [650, 227] width 103 height 9
click at [599, 227] on div "Assigned To ▲" at bounding box center [650, 227] width 103 height 9
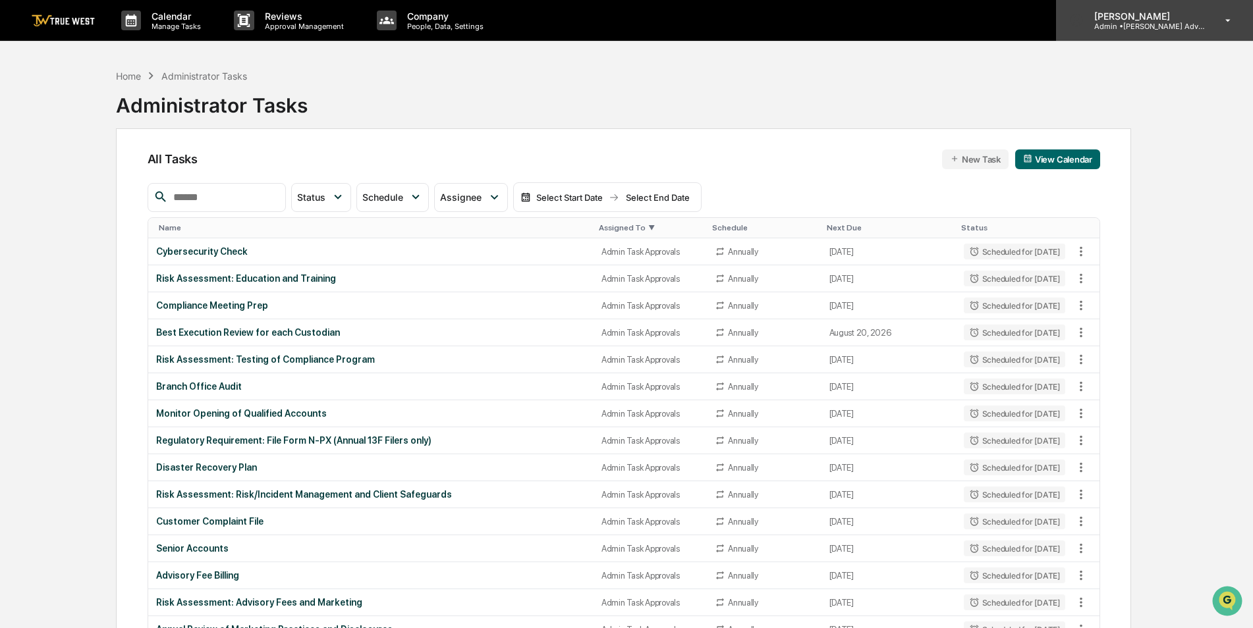
click at [1140, 25] on p "Admin • [PERSON_NAME] Advisory Group" at bounding box center [1145, 26] width 123 height 9
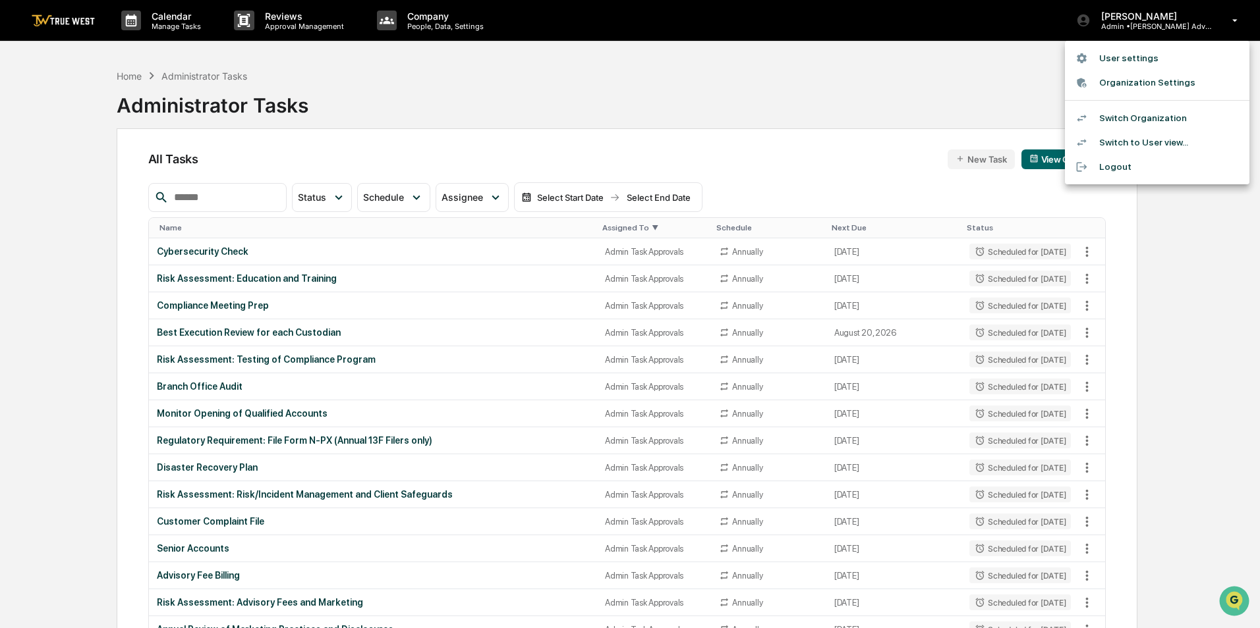
click at [1142, 113] on li "Switch Organization" at bounding box center [1157, 118] width 184 height 24
